Goal: Task Accomplishment & Management: Manage account settings

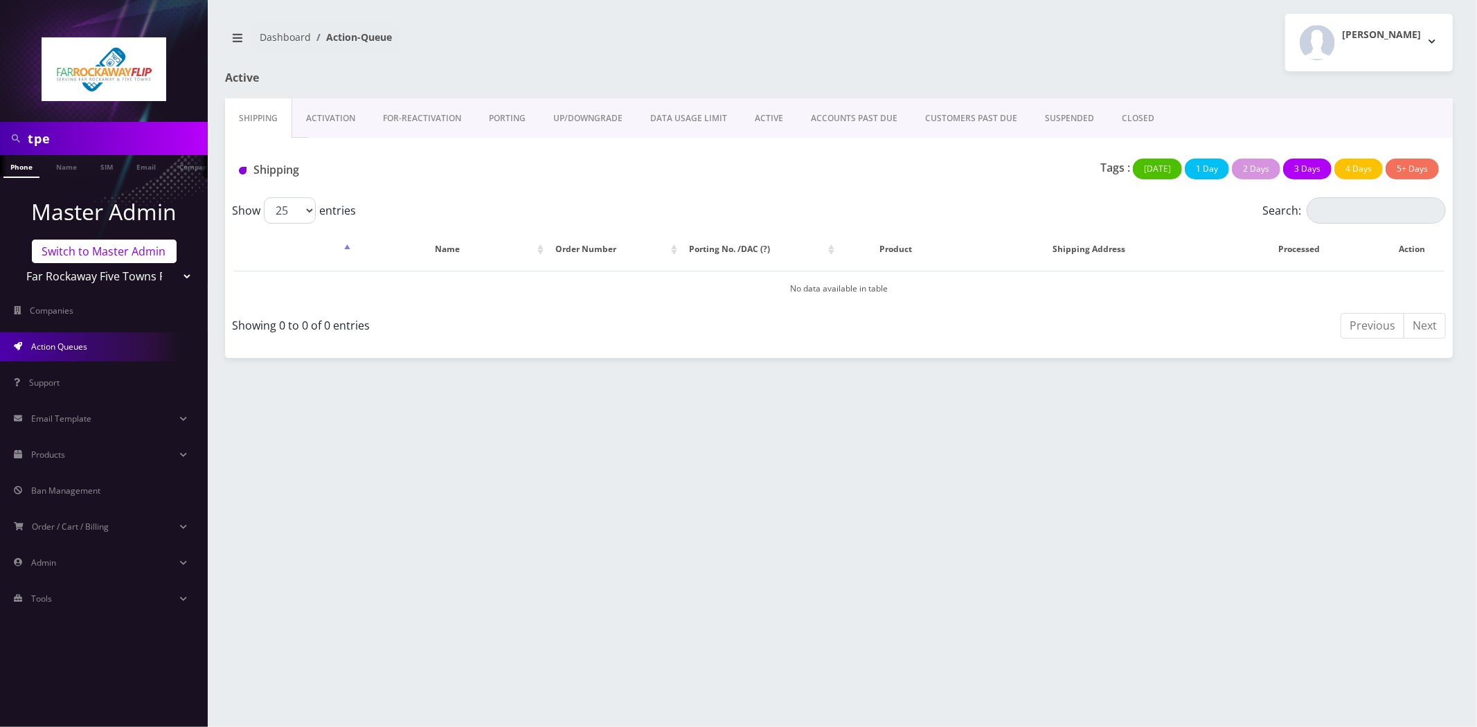
click at [89, 248] on link "Switch to Master Admin" at bounding box center [104, 252] width 145 height 24
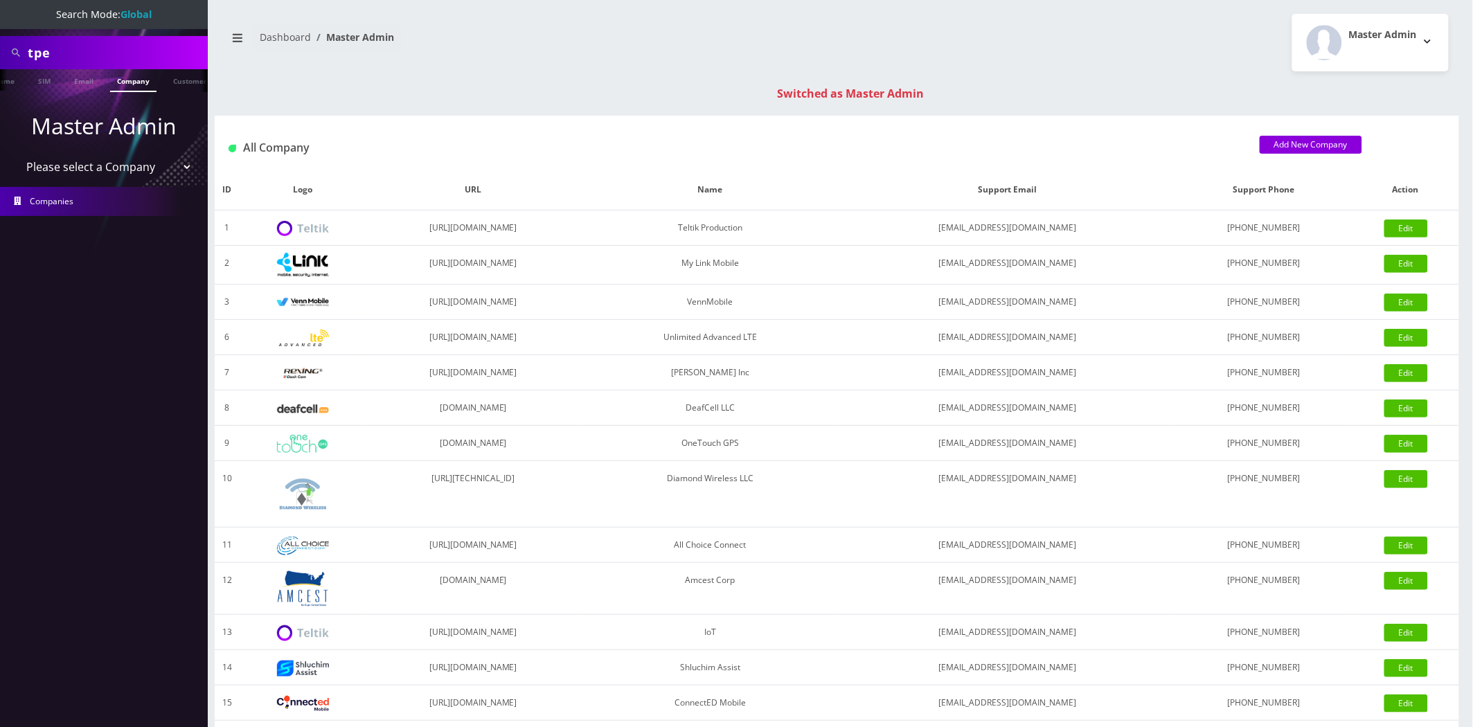
scroll to position [0, 62]
drag, startPoint x: 157, startPoint y: 83, endPoint x: 137, endPoint y: 82, distance: 20.1
click at [157, 82] on li "Company" at bounding box center [133, 80] width 53 height 23
click at [118, 82] on link "Company" at bounding box center [133, 80] width 46 height 23
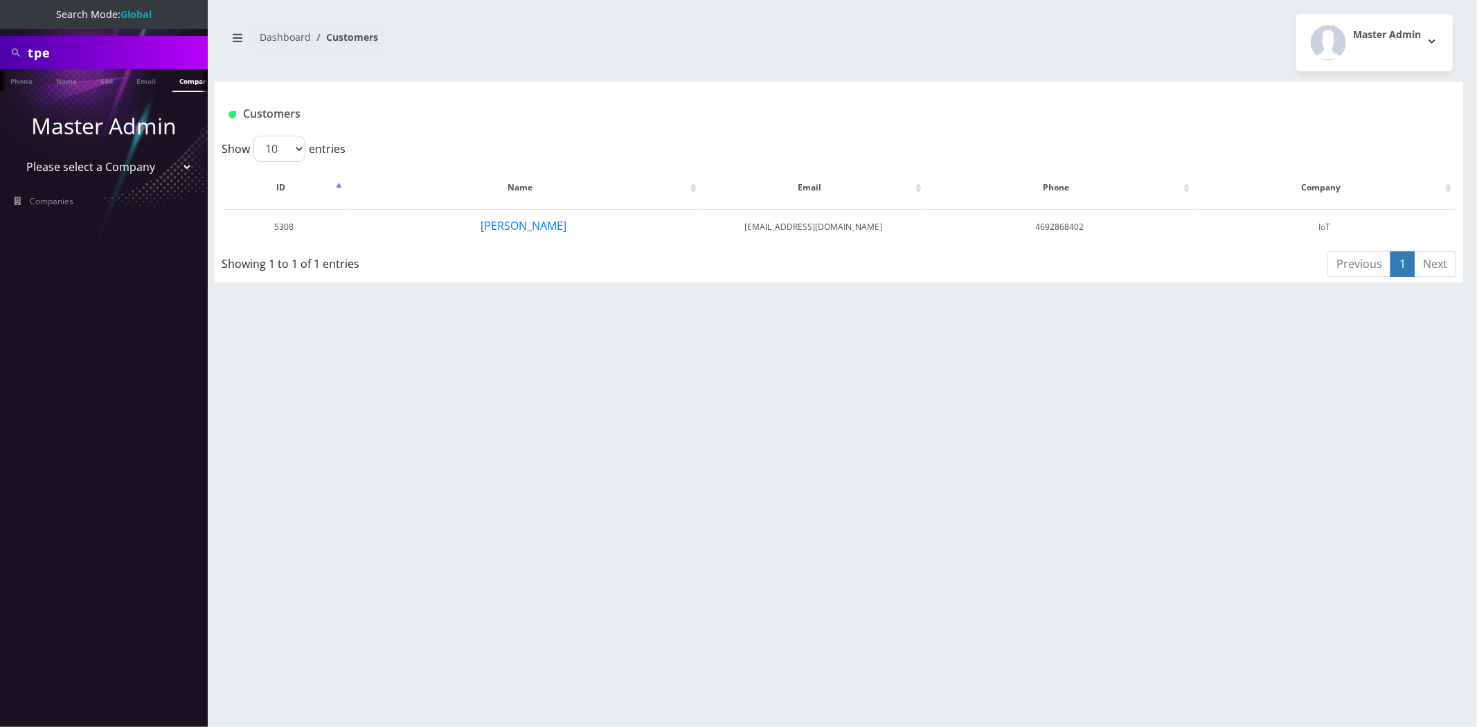
click at [91, 58] on input "tpe" at bounding box center [116, 52] width 177 height 26
click at [539, 228] on button "Jarod Stirling" at bounding box center [523, 226] width 87 height 18
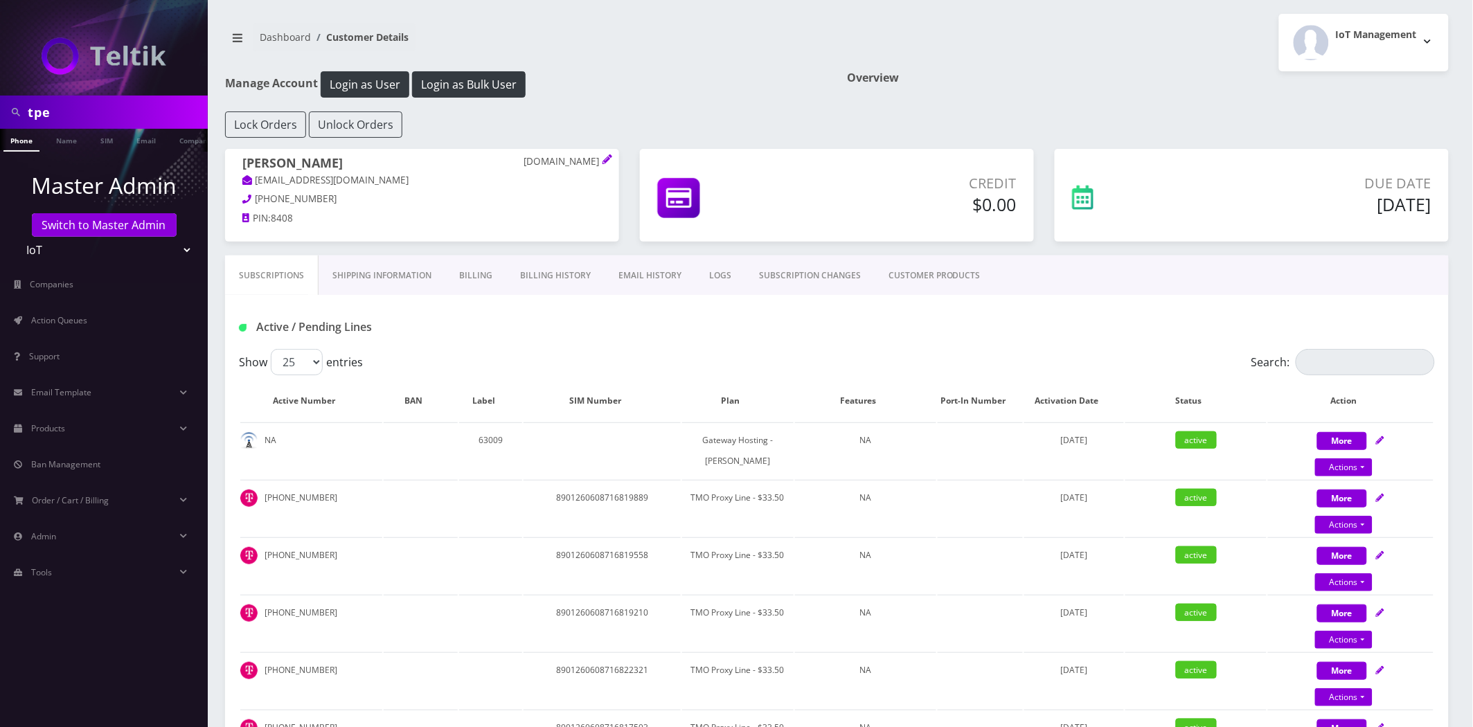
click at [385, 288] on link "Shipping Information" at bounding box center [381, 275] width 127 height 40
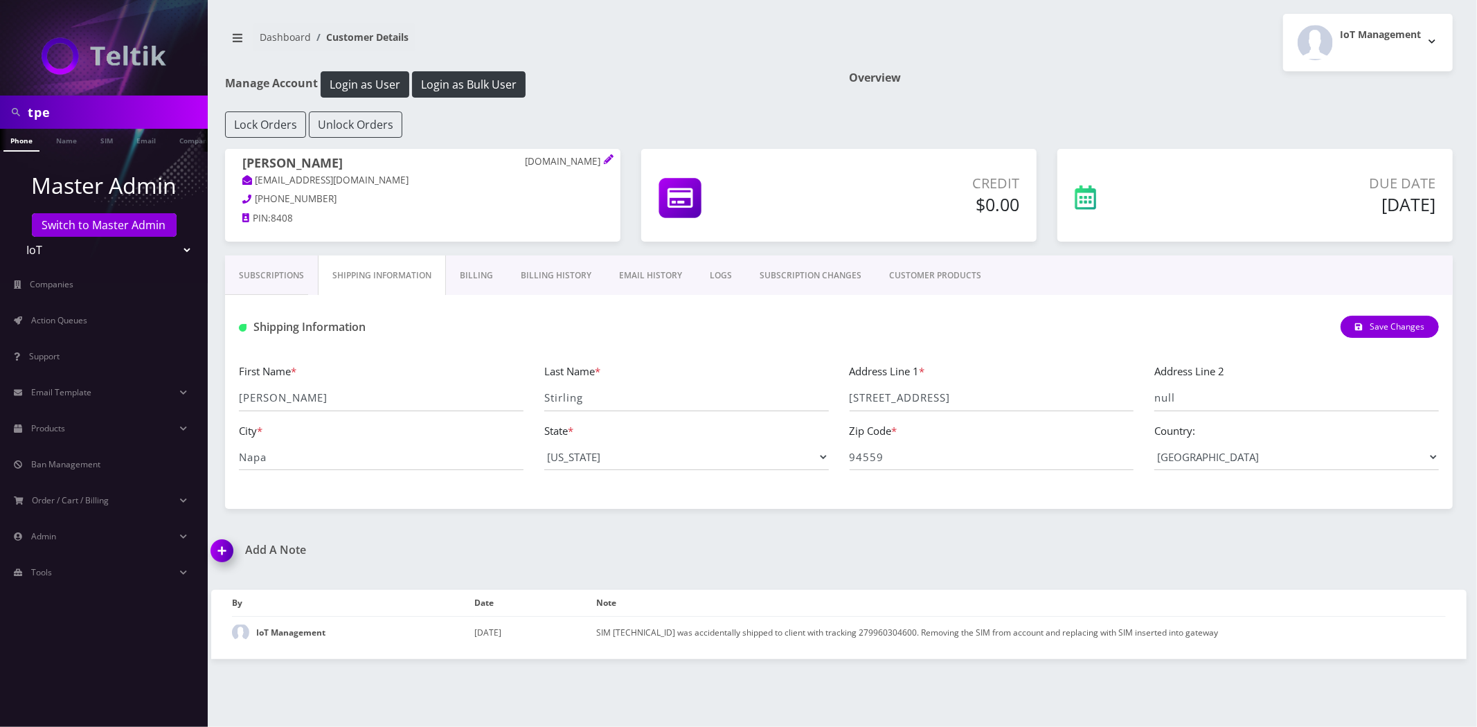
click at [476, 280] on link "Billing" at bounding box center [476, 275] width 61 height 40
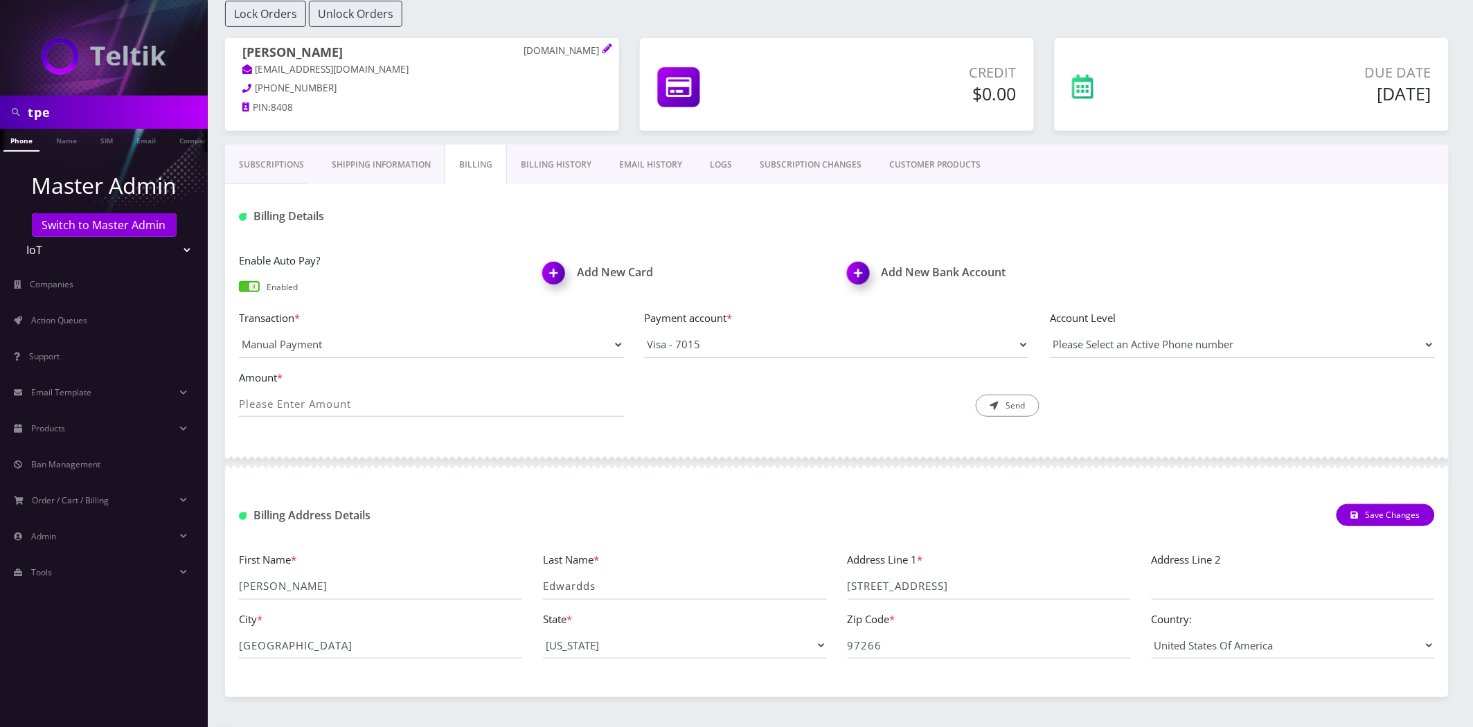
scroll to position [154, 0]
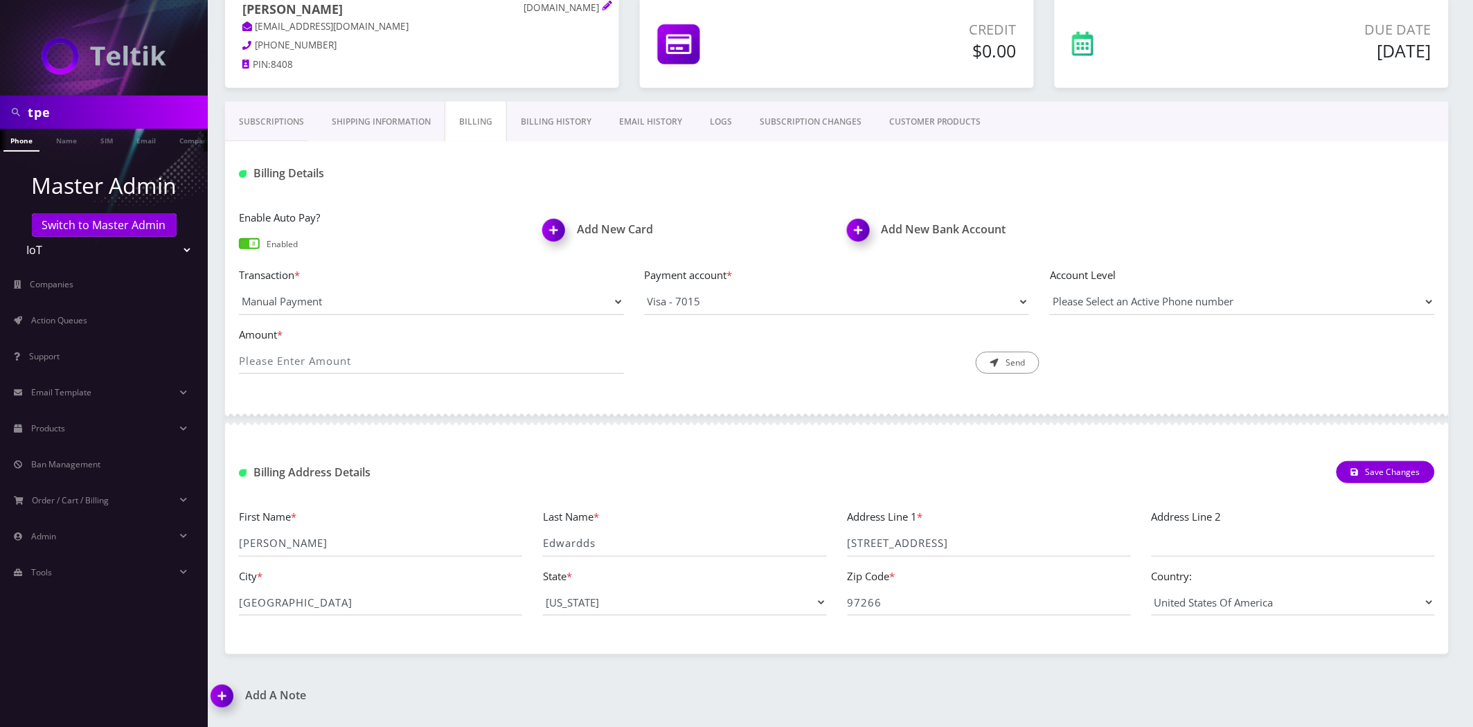
click at [384, 134] on link "Shipping Information" at bounding box center [381, 122] width 127 height 40
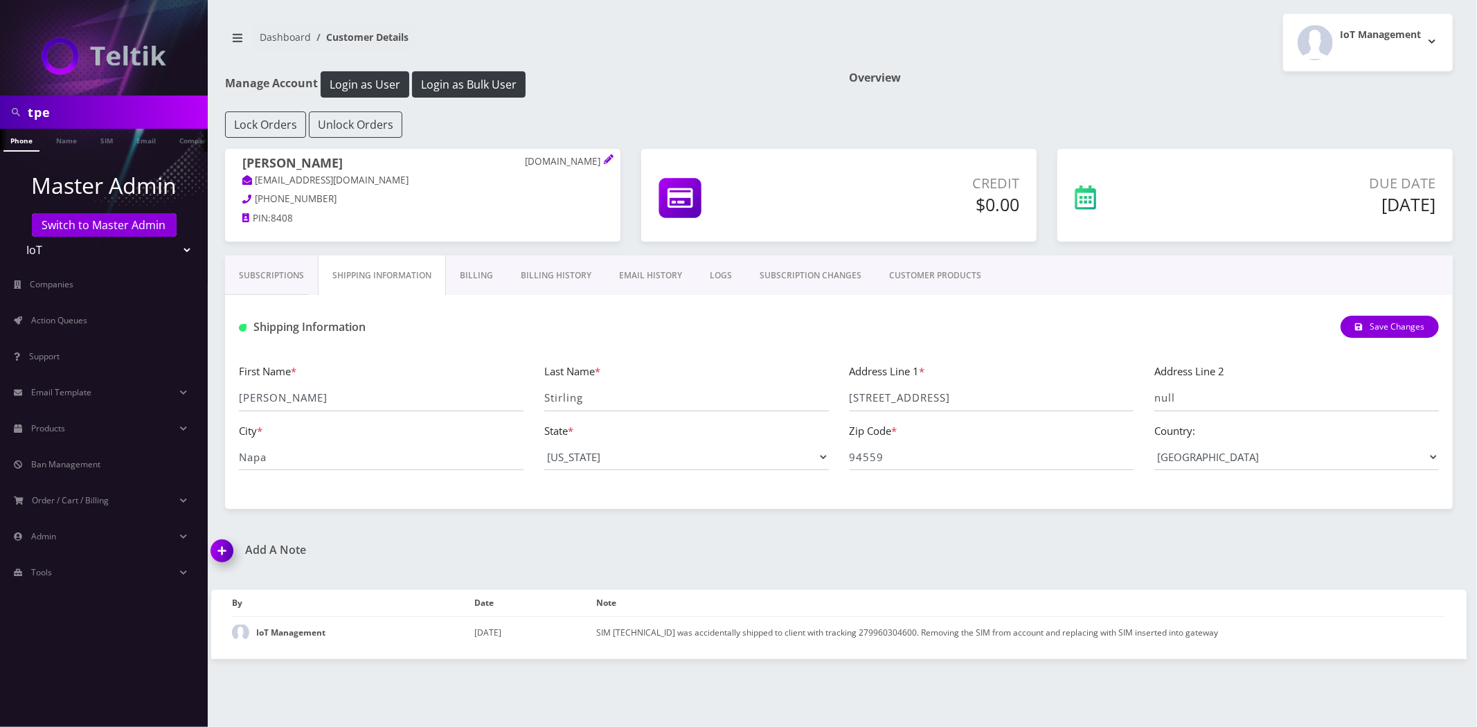
click at [76, 125] on input "tpe" at bounding box center [116, 112] width 177 height 26
type input "ezra"
click at [73, 141] on link "Name" at bounding box center [66, 140] width 35 height 23
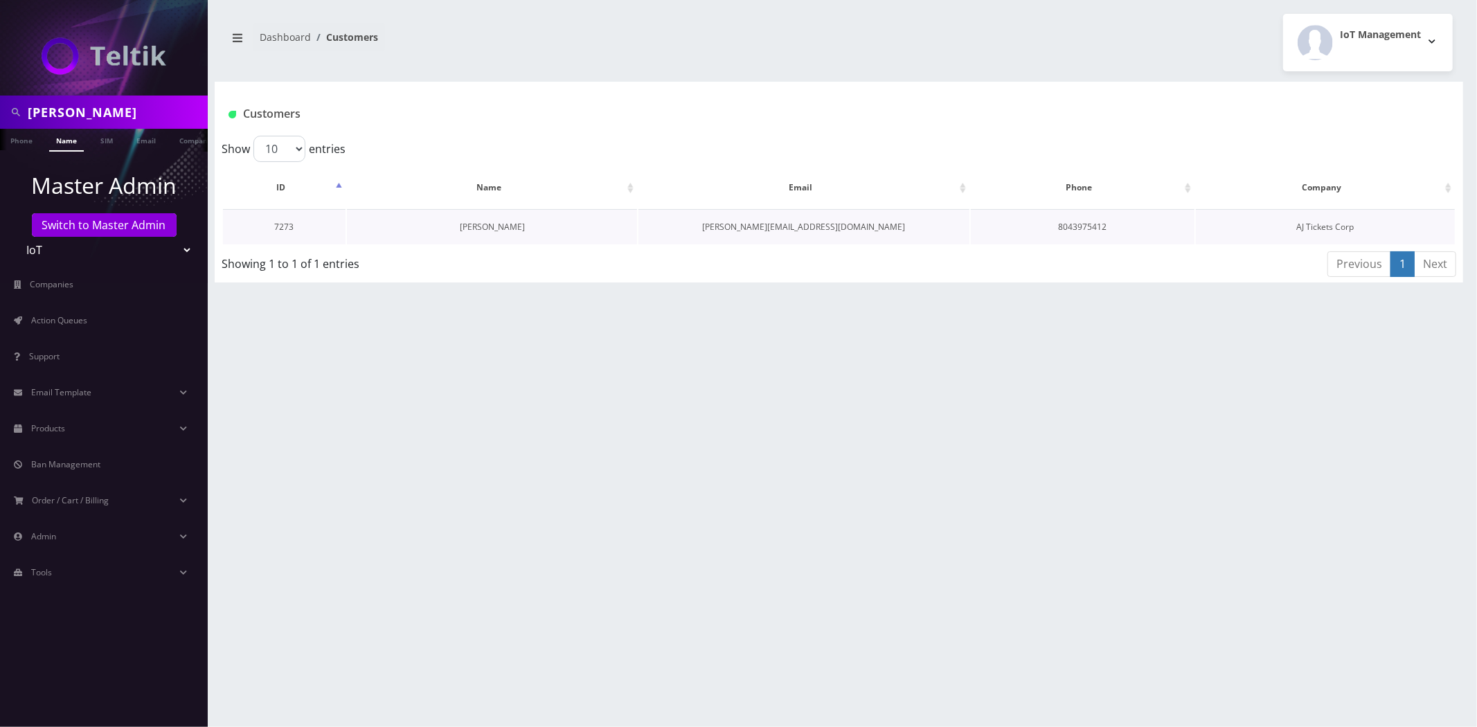
click at [510, 229] on link "[PERSON_NAME]" at bounding box center [492, 227] width 65 height 12
click at [488, 227] on link "[PERSON_NAME]" at bounding box center [492, 227] width 65 height 12
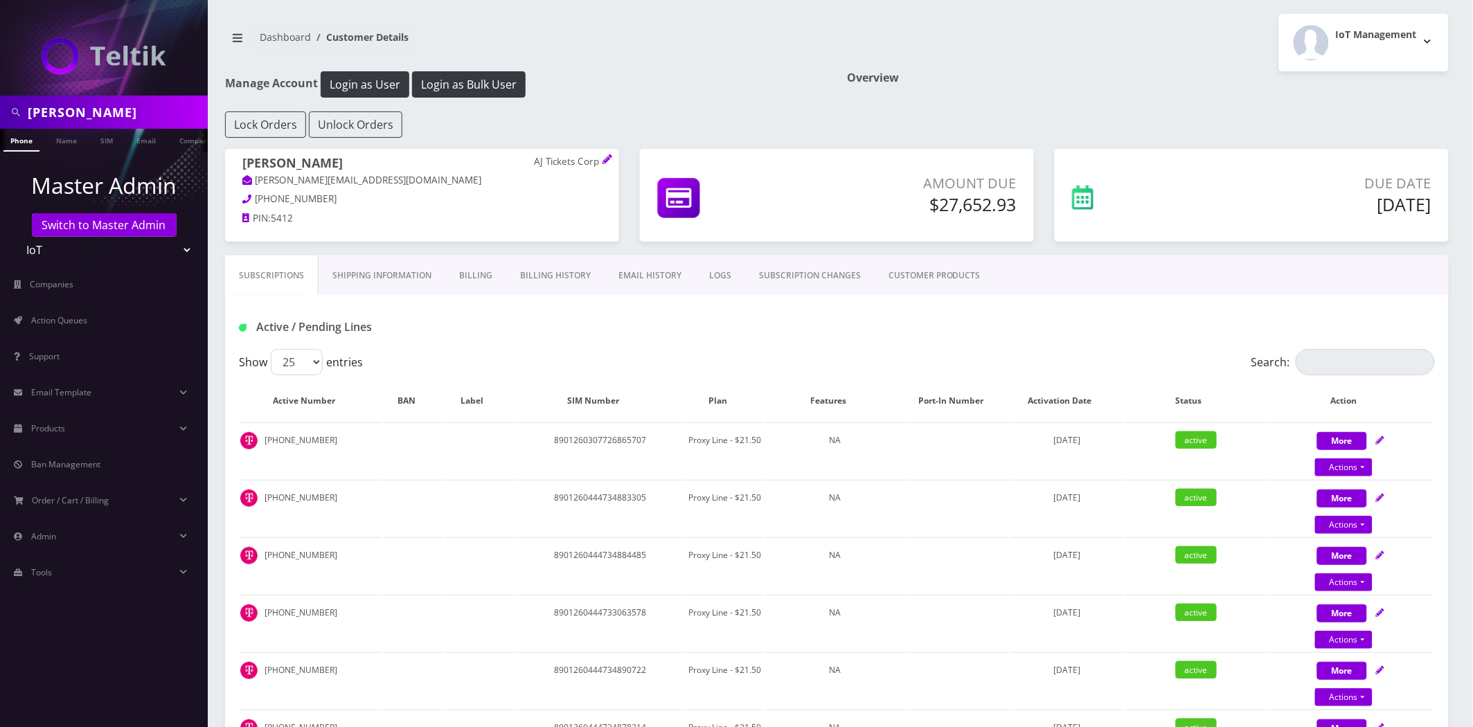
click at [370, 287] on link "Shipping Information" at bounding box center [381, 275] width 127 height 40
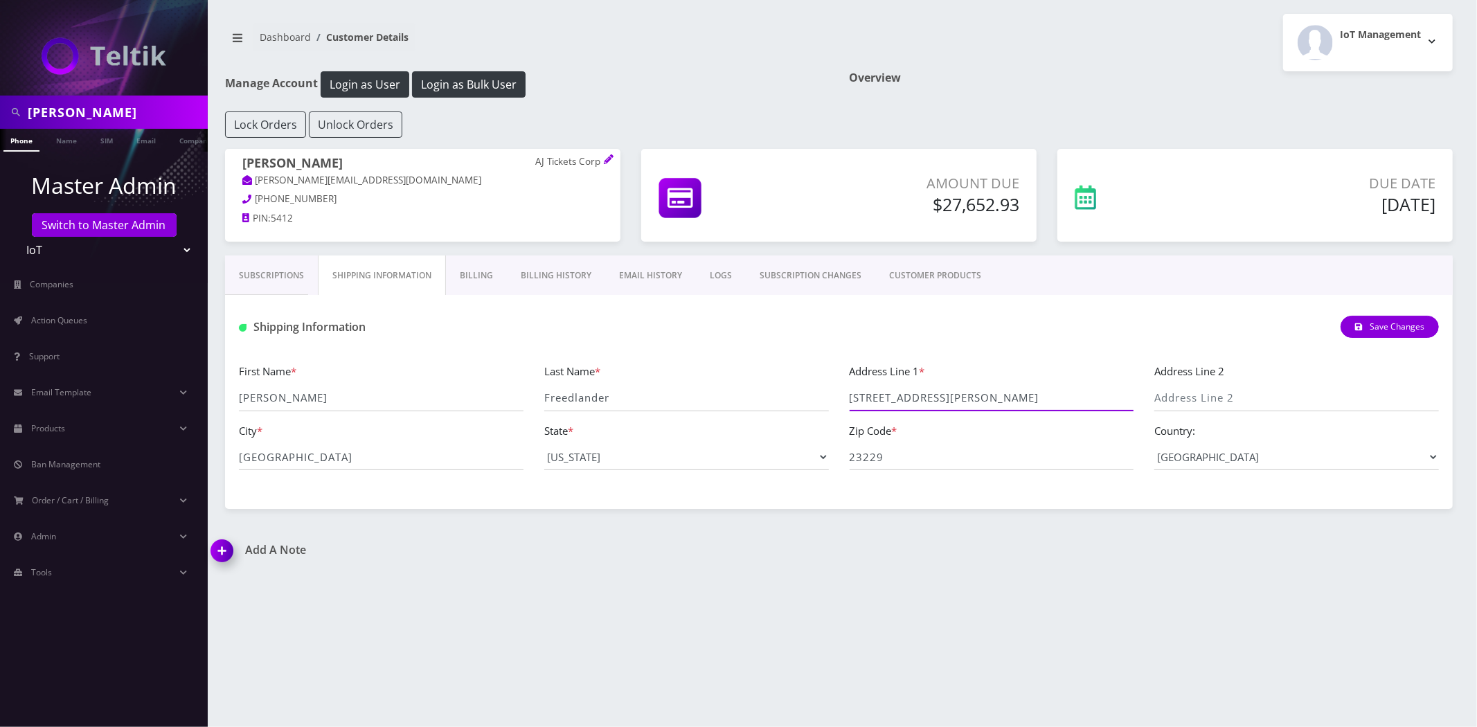
drag, startPoint x: 968, startPoint y: 395, endPoint x: 832, endPoint y: 398, distance: 135.7
click at [832, 398] on div "First Name * Ezra Last Name * Freedlander Address Line 1 * 1504 Santa Rosa Road…" at bounding box center [838, 422] width 1221 height 118
click at [874, 458] on input "23229" at bounding box center [991, 457] width 285 height 26
click at [978, 391] on input "1504 Santa Rosa Road Suite 200" at bounding box center [991, 398] width 285 height 26
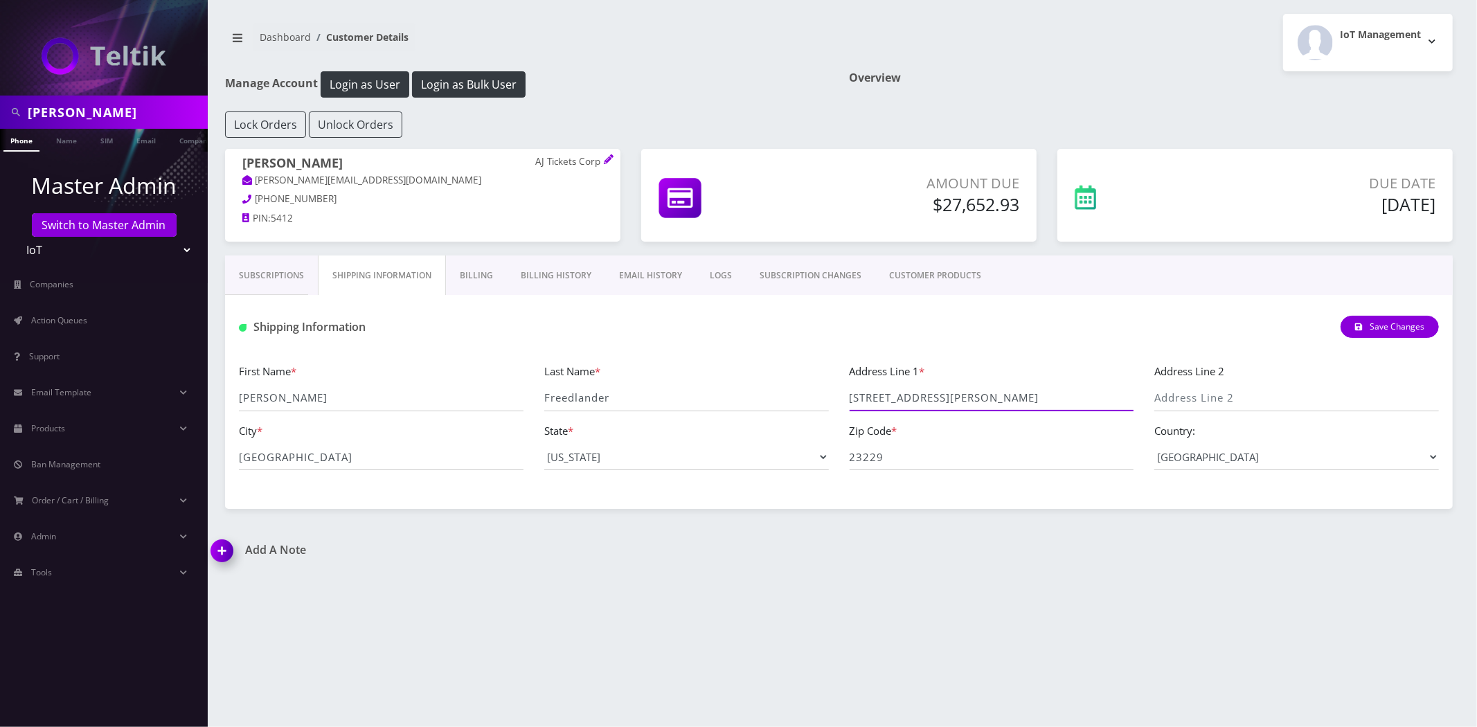
click at [978, 391] on input "1504 Santa Rosa Road Suite 200" at bounding box center [991, 398] width 285 height 26
click at [983, 393] on input "1504 Santa Rosa Road Suite 200" at bounding box center [991, 398] width 285 height 26
drag, startPoint x: 968, startPoint y: 395, endPoint x: 730, endPoint y: 408, distance: 238.6
click at [782, 402] on div "First Name * Ezra Last Name * Freedlander Address Line 1 * 1504 Santa Rosa Road…" at bounding box center [838, 422] width 1221 height 118
drag, startPoint x: 1020, startPoint y: 393, endPoint x: 976, endPoint y: 399, distance: 44.1
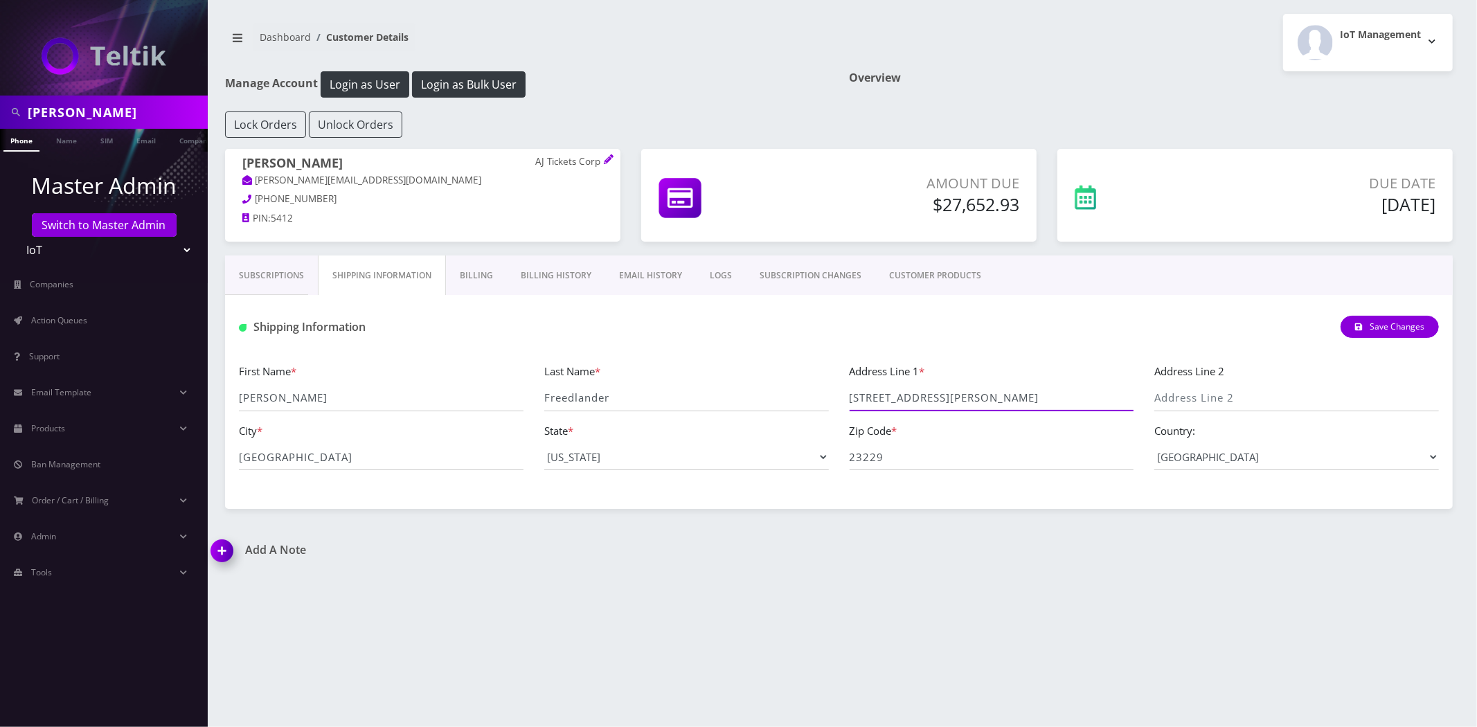
click at [976, 399] on input "1504 Santa Rosa Road Suite 200" at bounding box center [991, 398] width 285 height 26
click at [374, 467] on input "Richmond" at bounding box center [381, 457] width 285 height 26
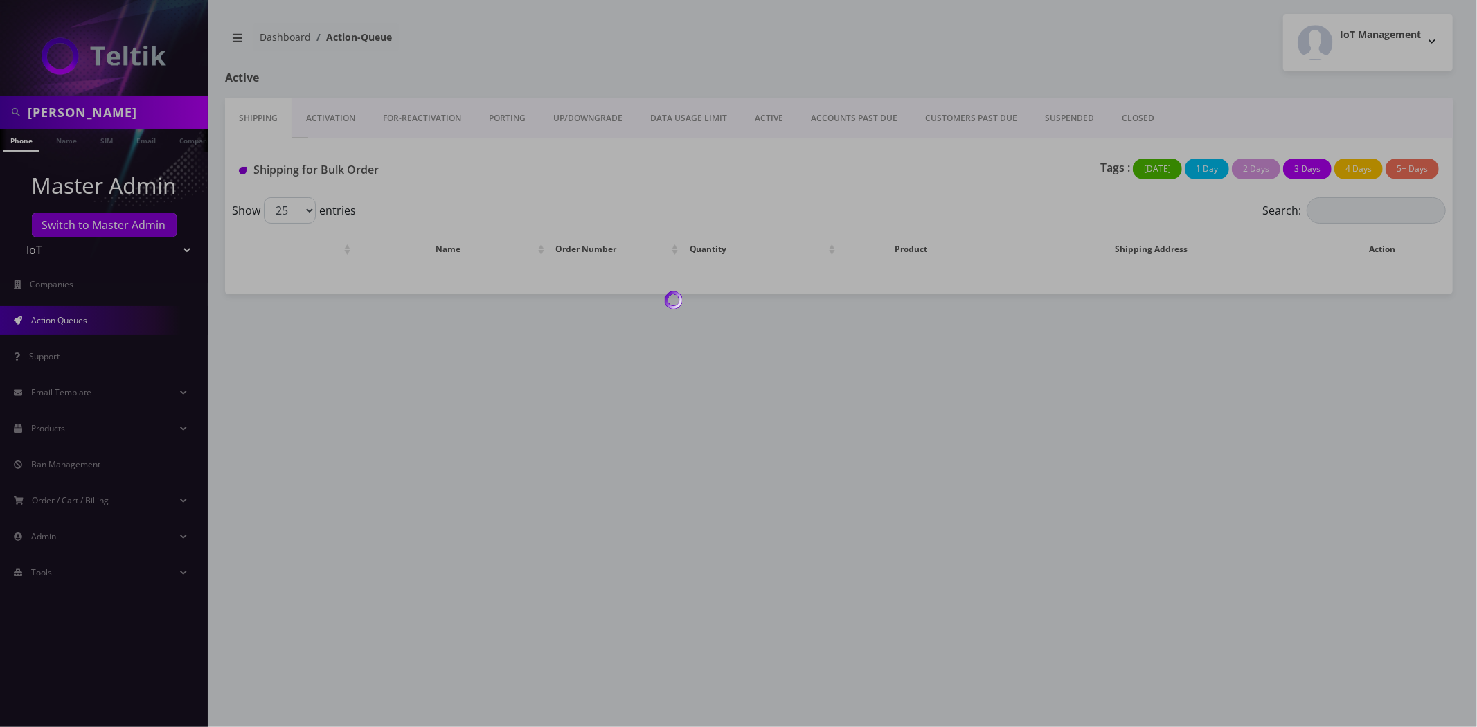
click at [107, 120] on div at bounding box center [738, 363] width 1477 height 727
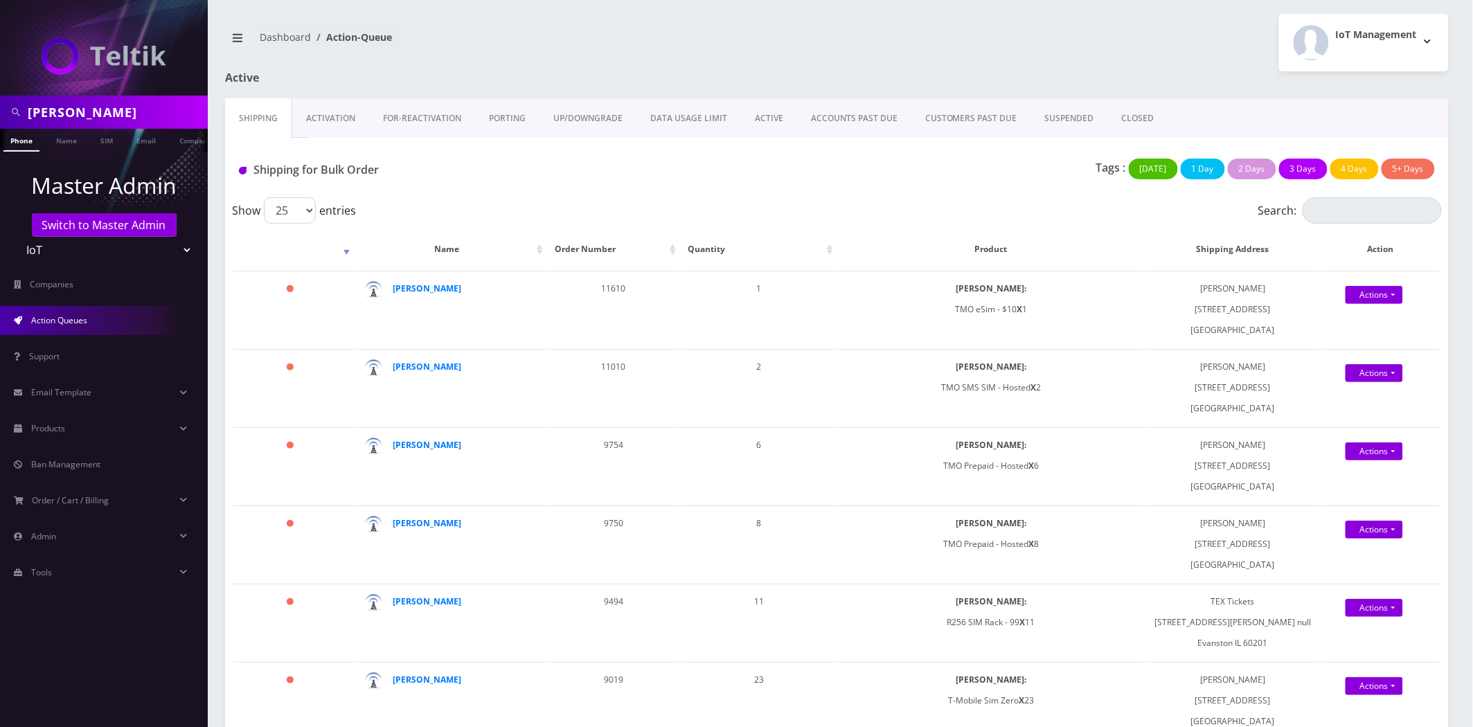
click at [100, 112] on input "ezra" at bounding box center [116, 112] width 177 height 26
type input "[PERSON_NAME]"
click at [79, 152] on ul "Master Admin Switch to Master Admin Teltik Production My Link Mobile VennMobile…" at bounding box center [104, 378] width 208 height 453
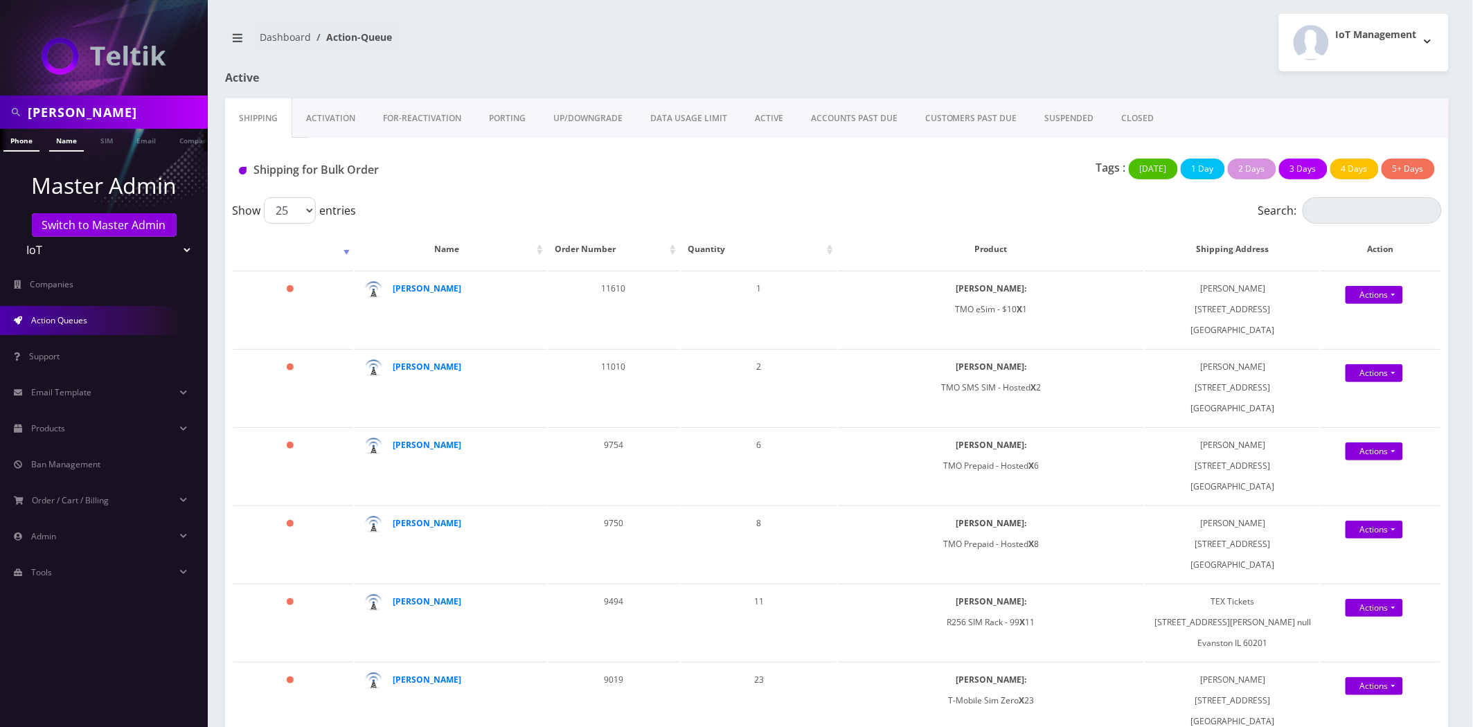
click at [71, 140] on link "Name" at bounding box center [66, 140] width 35 height 23
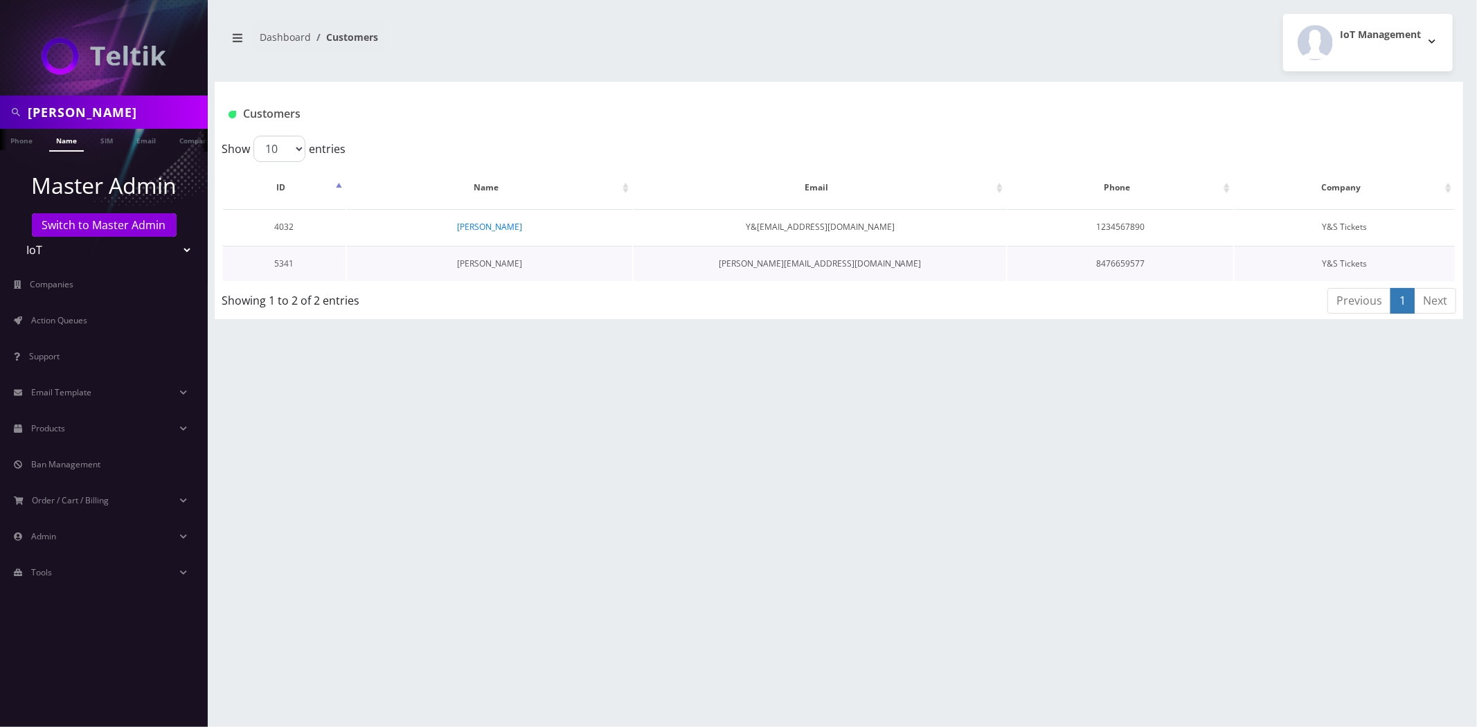
click at [490, 264] on link "[PERSON_NAME]" at bounding box center [489, 264] width 65 height 12
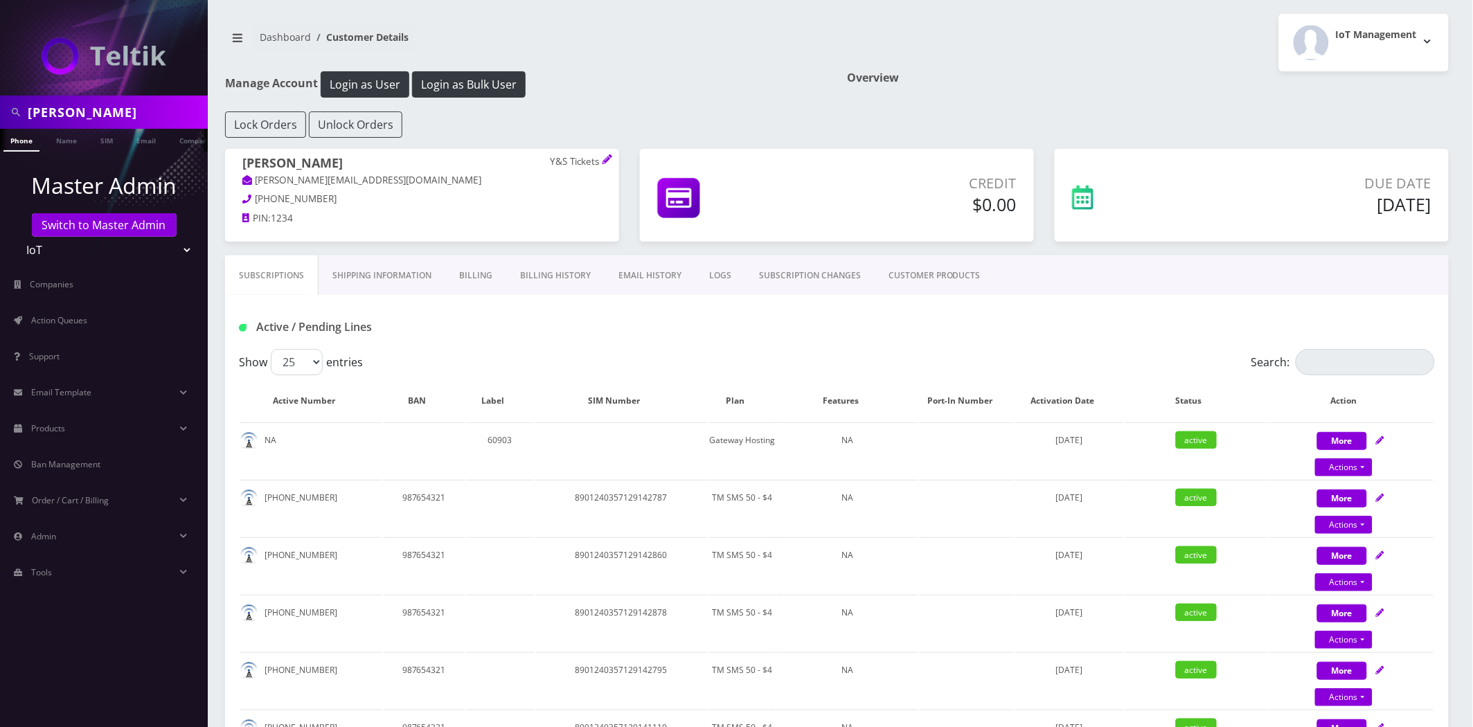
click at [410, 279] on link "Shipping Information" at bounding box center [381, 275] width 127 height 40
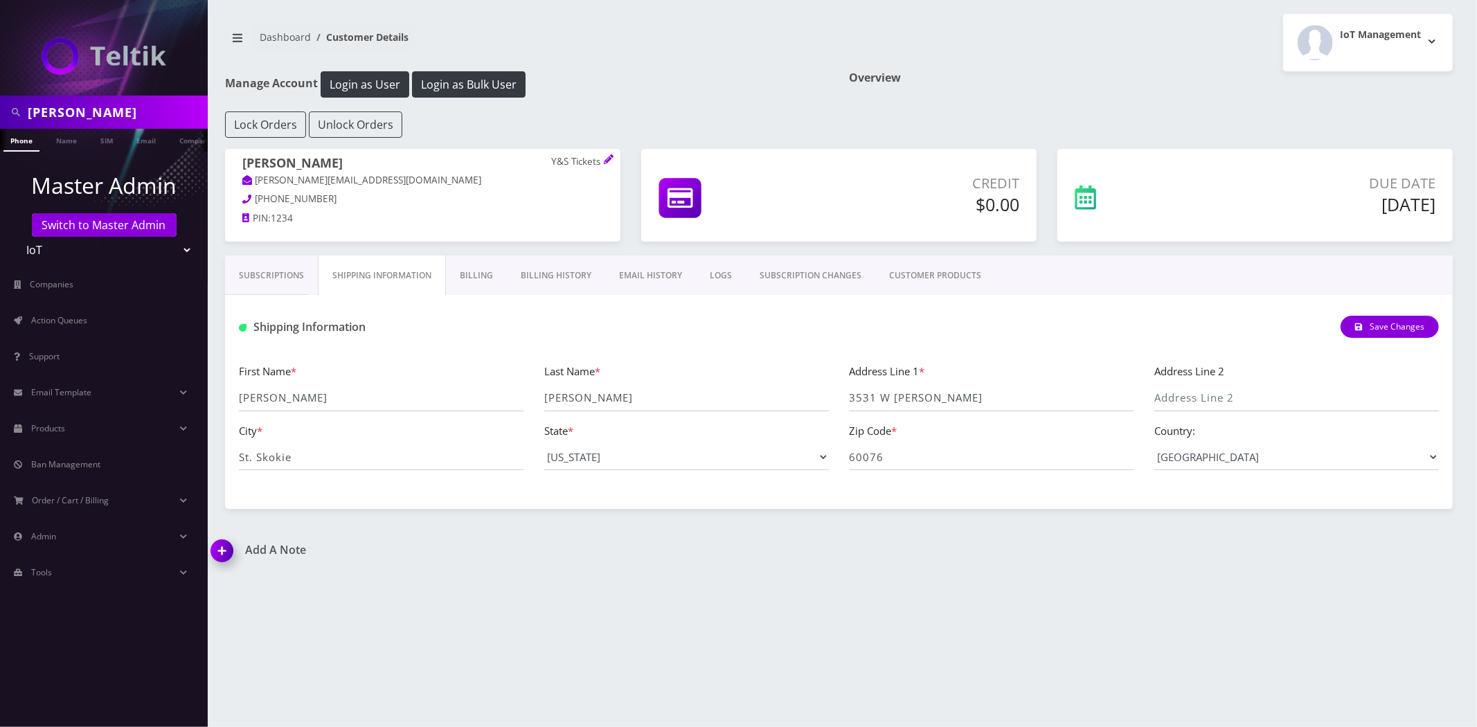
click at [580, 279] on link "Billing History" at bounding box center [556, 275] width 98 height 40
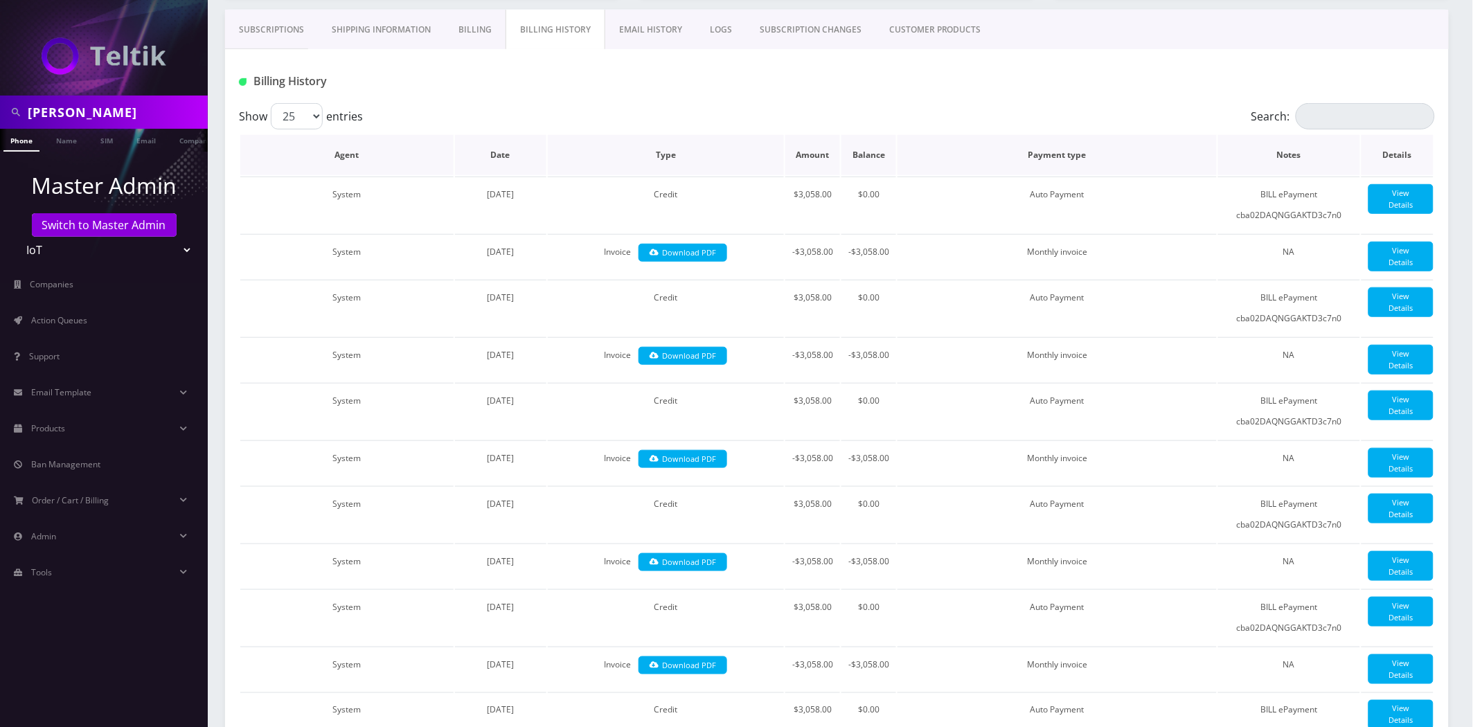
scroll to position [231, 0]
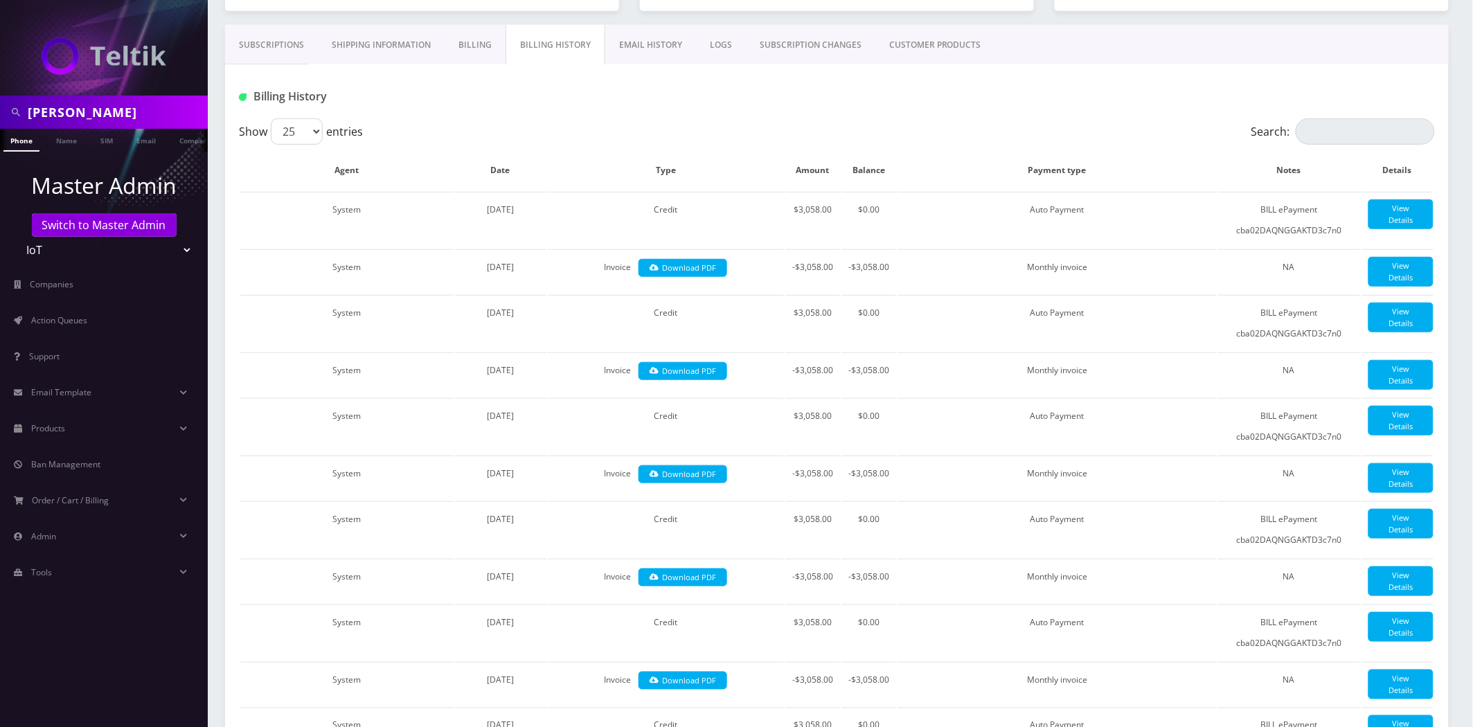
click at [486, 56] on link "Billing" at bounding box center [474, 45] width 61 height 40
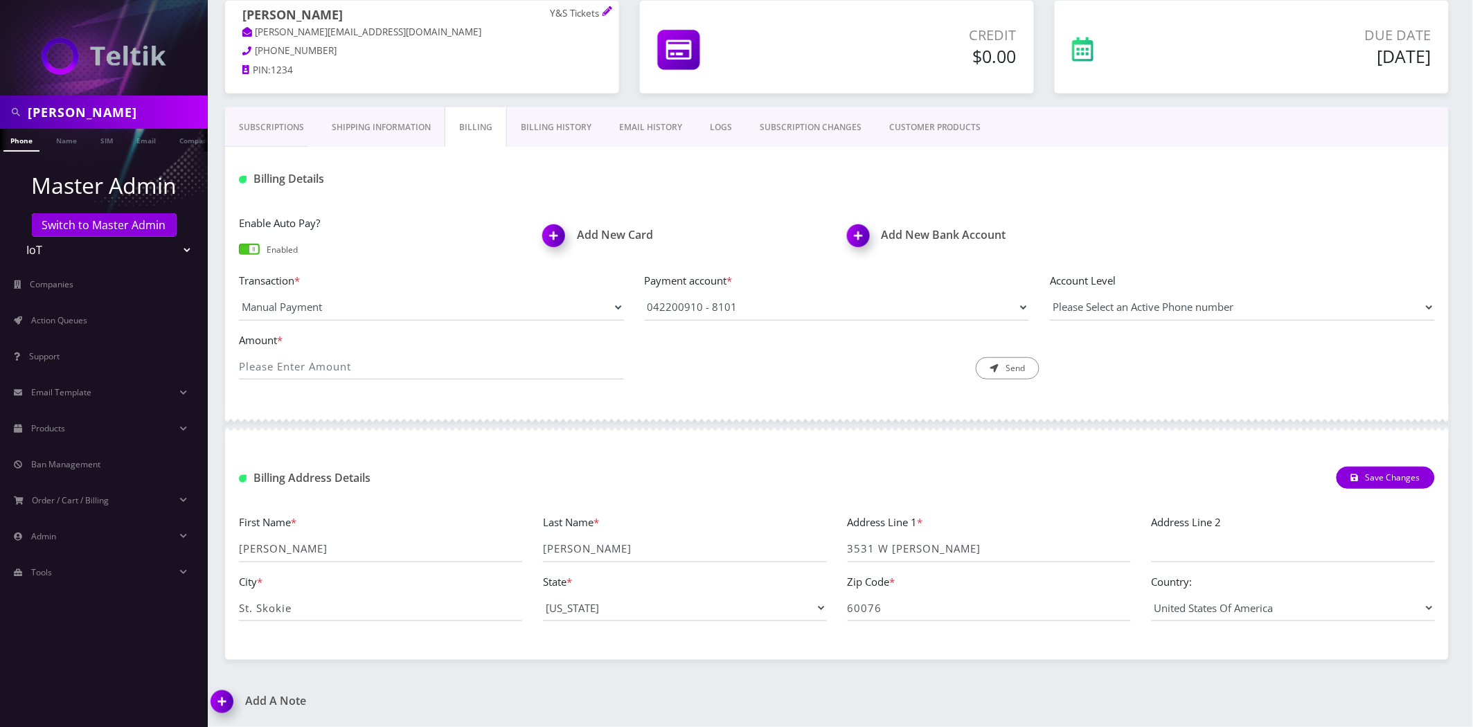
click at [363, 37] on p "[PERSON_NAME][EMAIL_ADDRESS][DOMAIN_NAME]" at bounding box center [421, 32] width 359 height 15
click at [393, 147] on div "Billing Details" at bounding box center [836, 174] width 1223 height 54
click at [393, 133] on link "Shipping Information" at bounding box center [381, 127] width 127 height 40
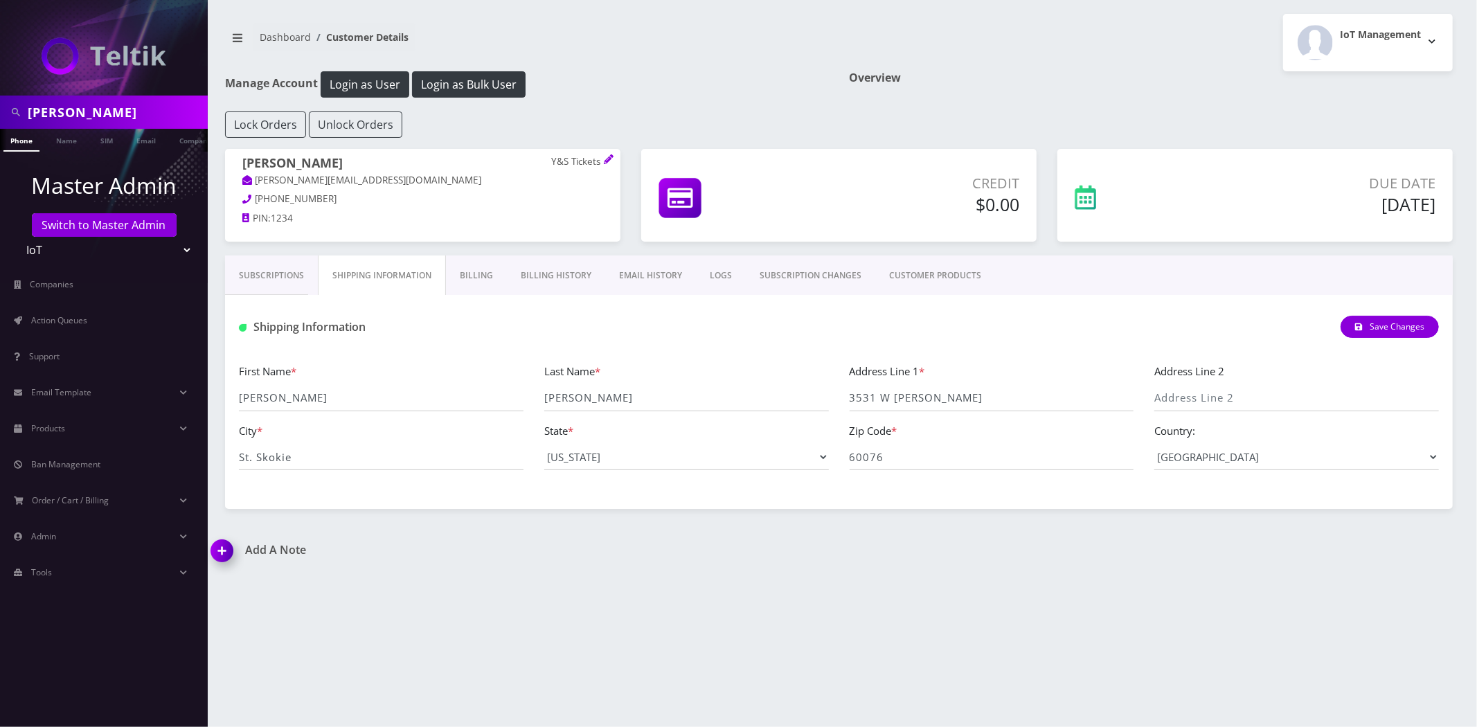
click at [904, 415] on div "First Name * [PERSON_NAME] Last Name * [PERSON_NAME] Address Line 1 * [GEOGRAPH…" at bounding box center [838, 422] width 1221 height 118
click at [904, 397] on input "3531 W [PERSON_NAME]" at bounding box center [991, 398] width 285 height 26
click at [955, 462] on input "60076" at bounding box center [991, 457] width 285 height 26
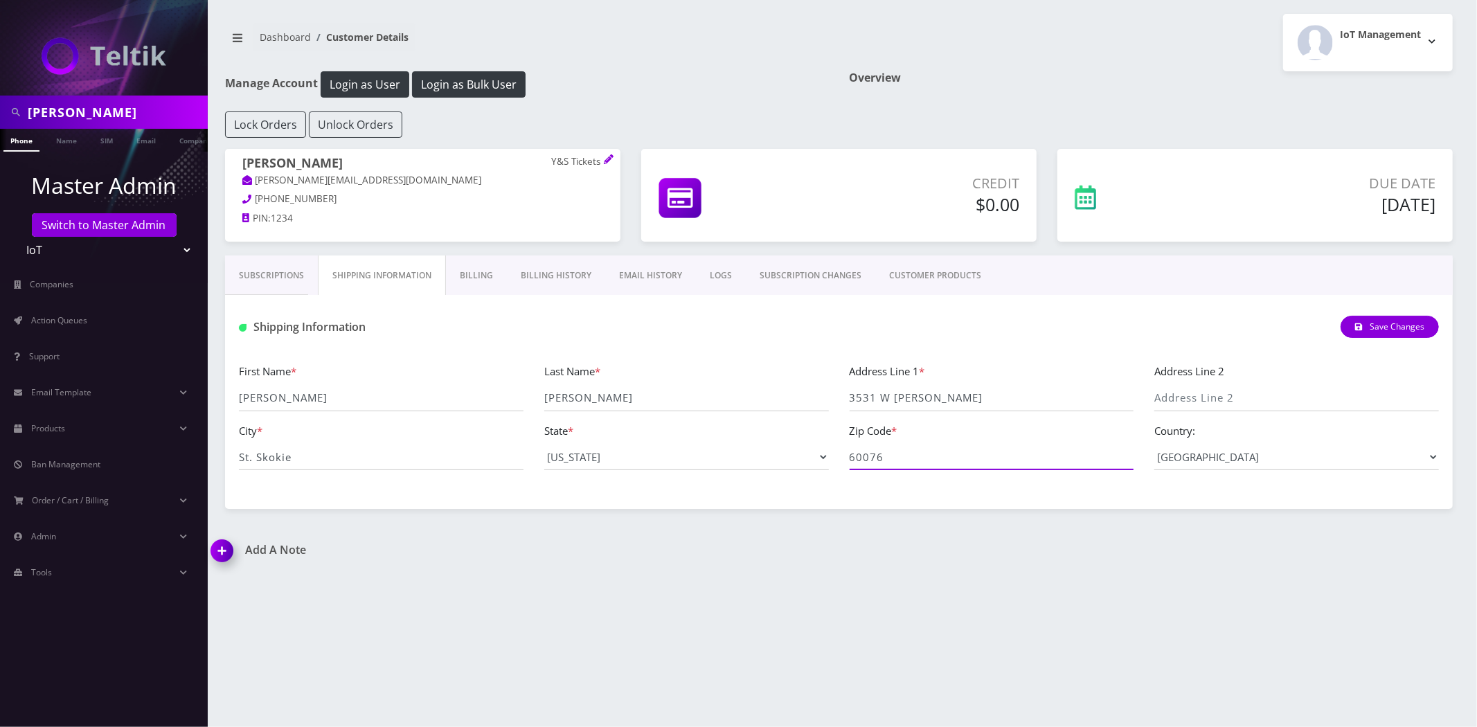
click at [955, 462] on input "60076" at bounding box center [991, 457] width 285 height 26
click at [958, 390] on input "3531 W [PERSON_NAME]" at bounding box center [991, 398] width 285 height 26
click at [959, 390] on input "3531 W [PERSON_NAME]" at bounding box center [991, 398] width 285 height 26
click at [613, 457] on select "--- Please Select --- [US_STATE][GEOGRAPHIC_DATA] [US_STATE] [US_STATE] [US_STA…" at bounding box center [686, 457] width 285 height 26
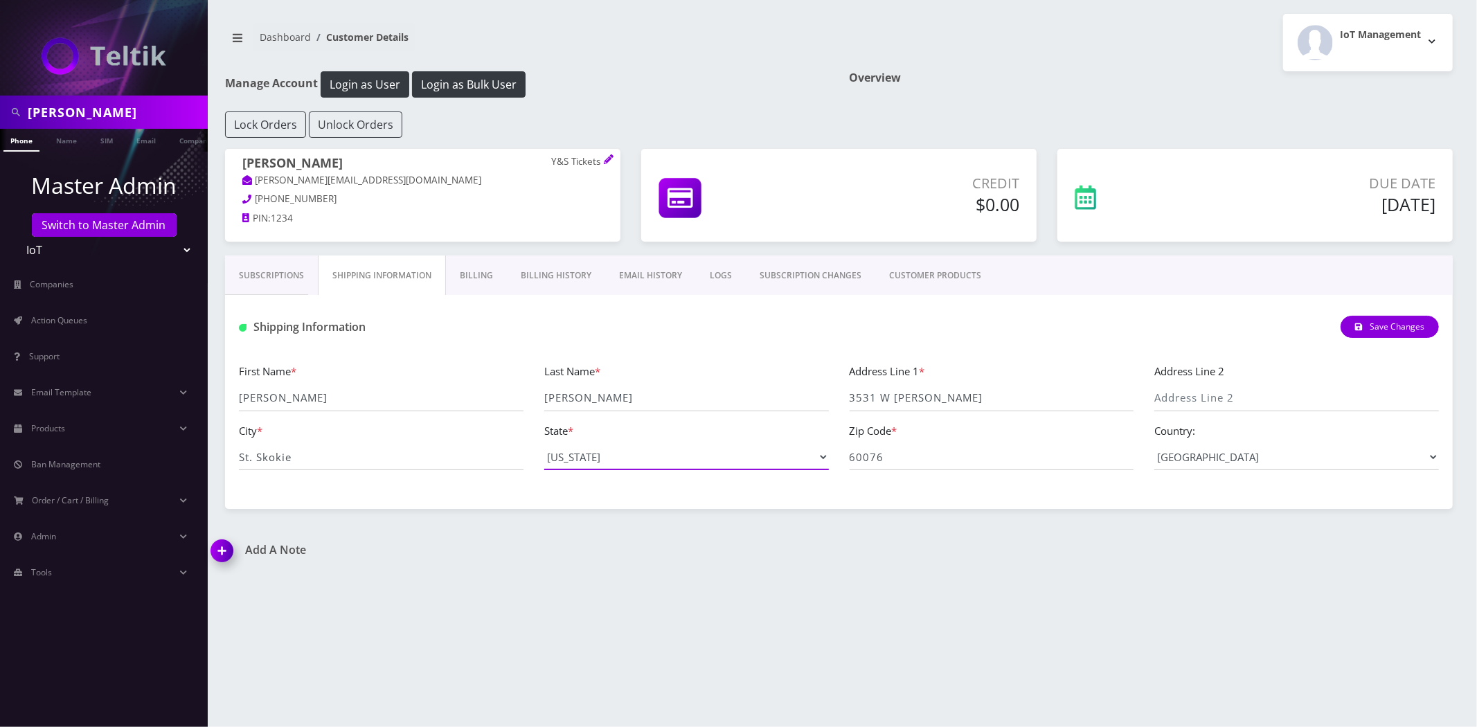
drag, startPoint x: 613, startPoint y: 457, endPoint x: 601, endPoint y: 458, distance: 12.5
click at [613, 457] on select "--- Please Select --- [US_STATE][GEOGRAPHIC_DATA] [US_STATE] [US_STATE] [US_STA…" at bounding box center [686, 457] width 285 height 26
click at [402, 460] on input "St. Skokie" at bounding box center [381, 457] width 285 height 26
